Goal: Check status: Check status

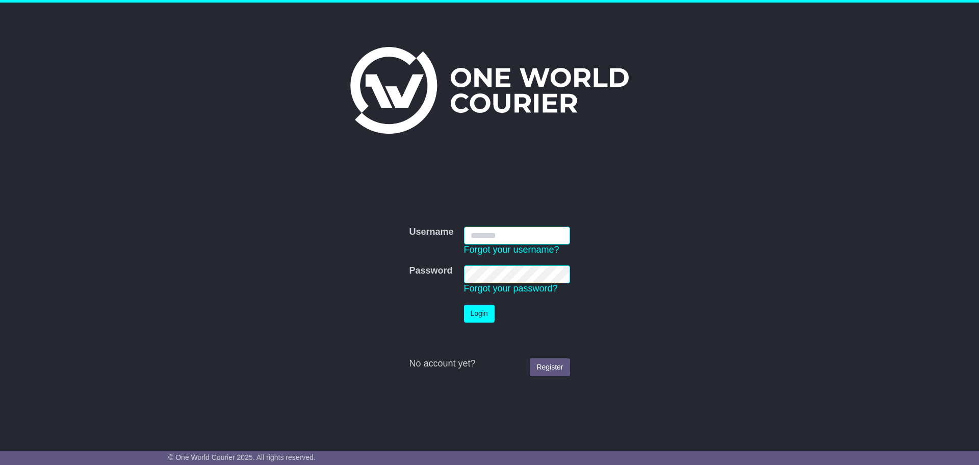
click at [517, 235] on input "Username" at bounding box center [517, 235] width 106 height 18
type input "**********"
click at [470, 311] on button "Login" at bounding box center [479, 313] width 31 height 18
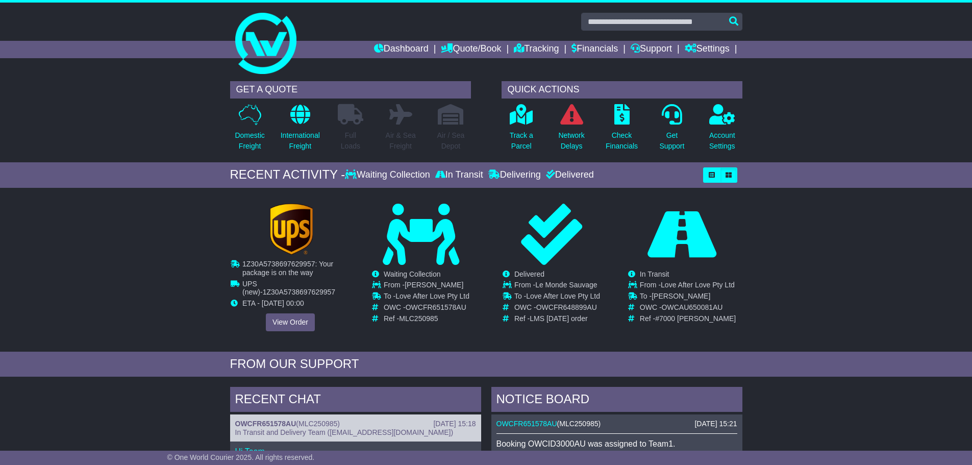
click at [293, 226] on img at bounding box center [290, 228] width 43 height 51
click at [293, 315] on link "View Order" at bounding box center [290, 322] width 49 height 18
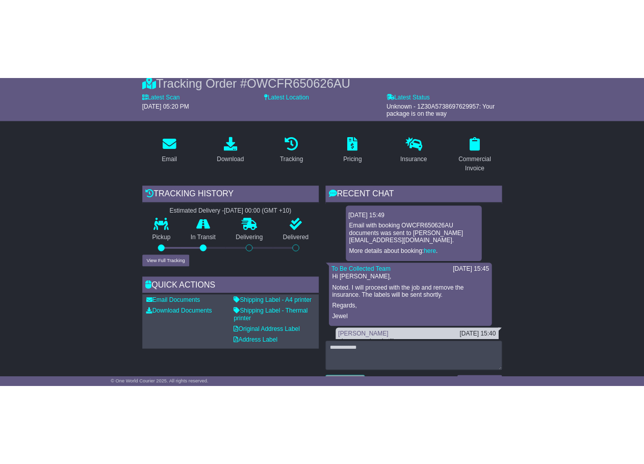
scroll to position [102, 0]
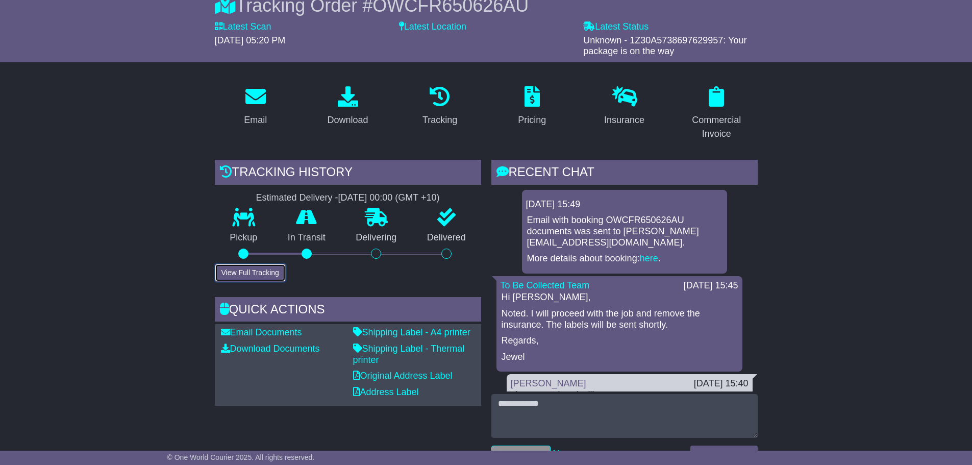
click at [268, 267] on button "View Full Tracking" at bounding box center [250, 273] width 71 height 18
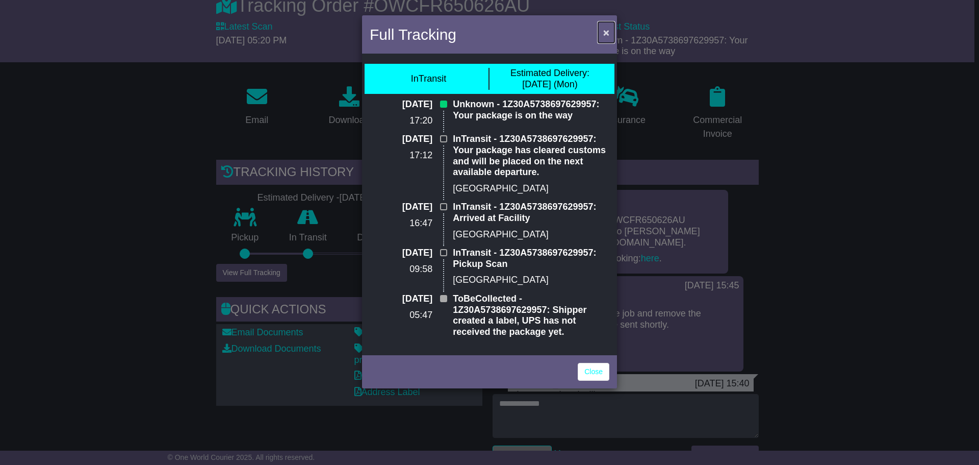
click at [607, 31] on span "×" at bounding box center [606, 33] width 6 height 12
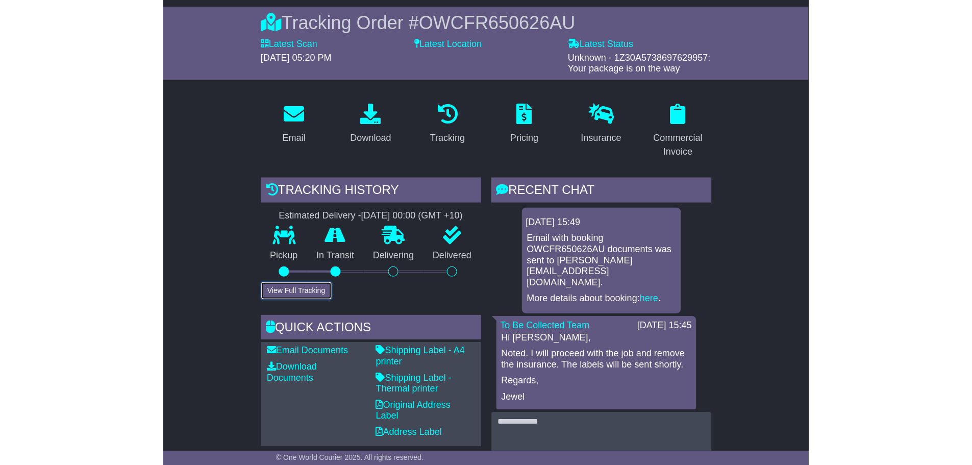
scroll to position [85, 0]
